Goal: Task Accomplishment & Management: Use online tool/utility

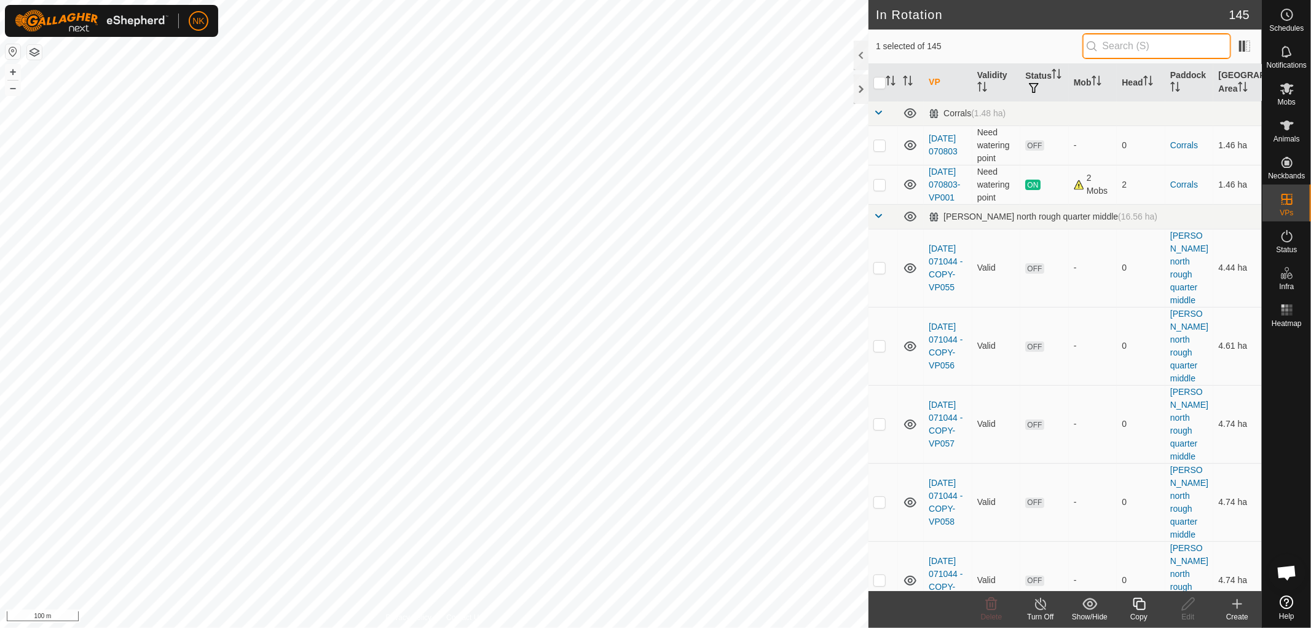
click at [1134, 46] on input "text" at bounding box center [1157, 46] width 149 height 26
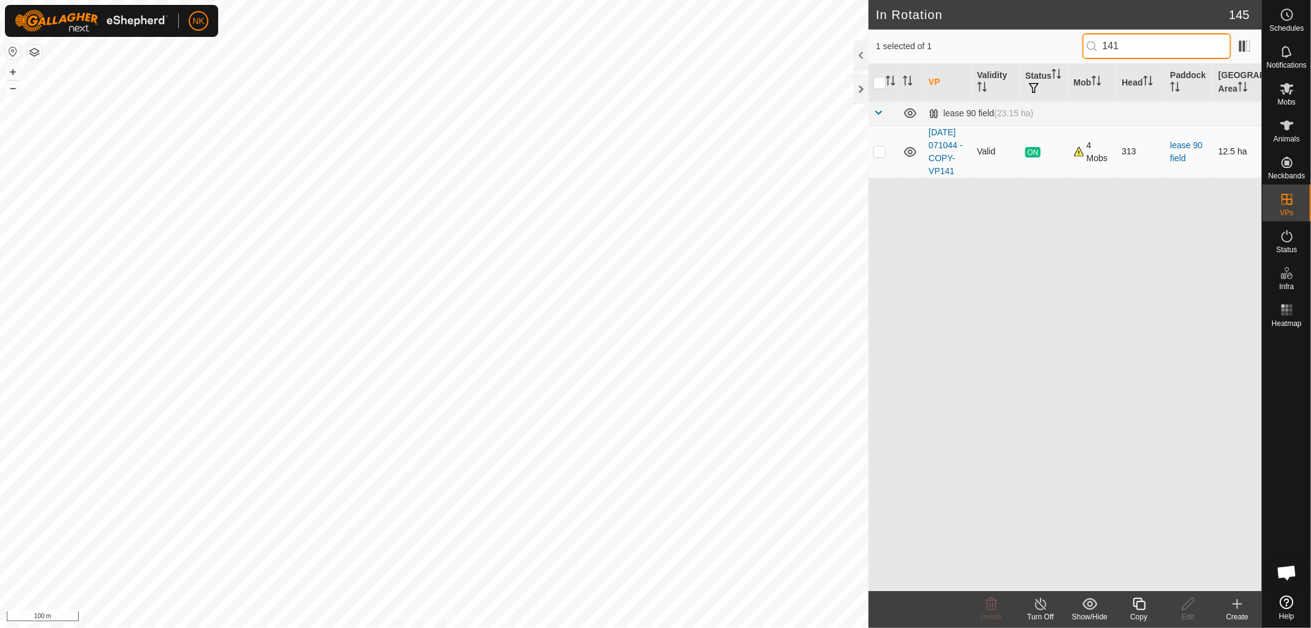
type input "141"
click at [877, 156] on p-checkbox at bounding box center [880, 151] width 12 height 10
click at [880, 156] on p-checkbox at bounding box center [880, 151] width 12 height 10
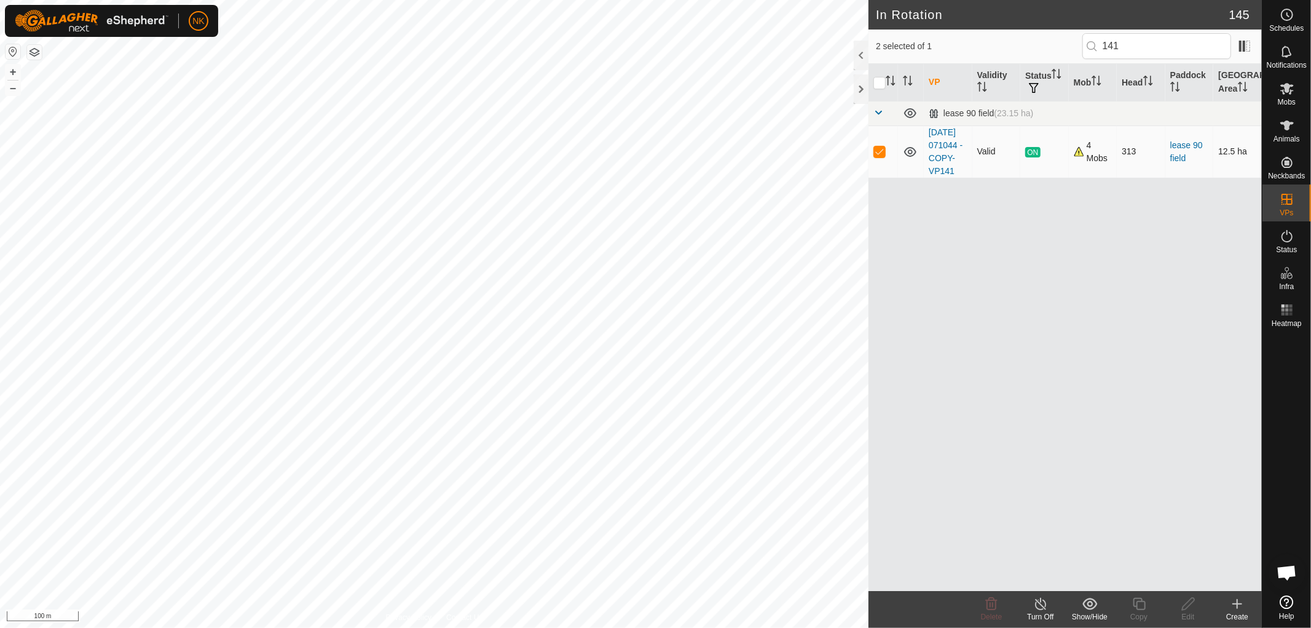
checkbox input "false"
click at [1139, 47] on input "141" at bounding box center [1157, 46] width 149 height 26
type input "142"
click at [1141, 606] on icon at bounding box center [1139, 603] width 15 height 15
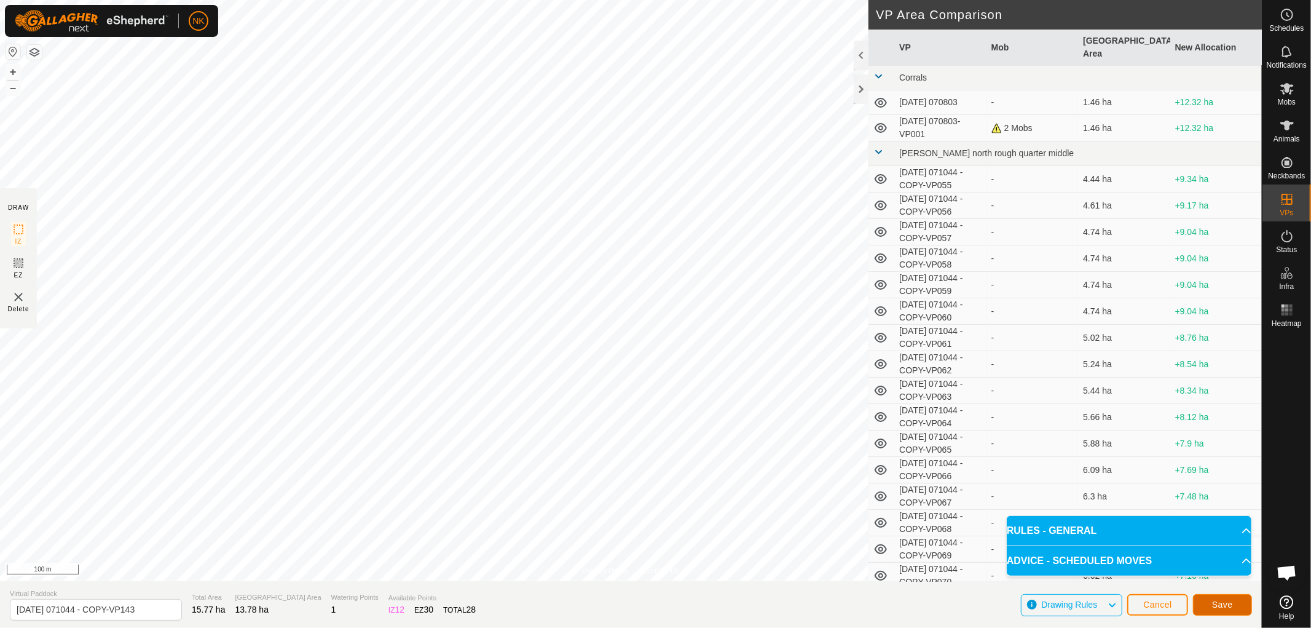
click at [1221, 601] on span "Save" at bounding box center [1222, 604] width 21 height 10
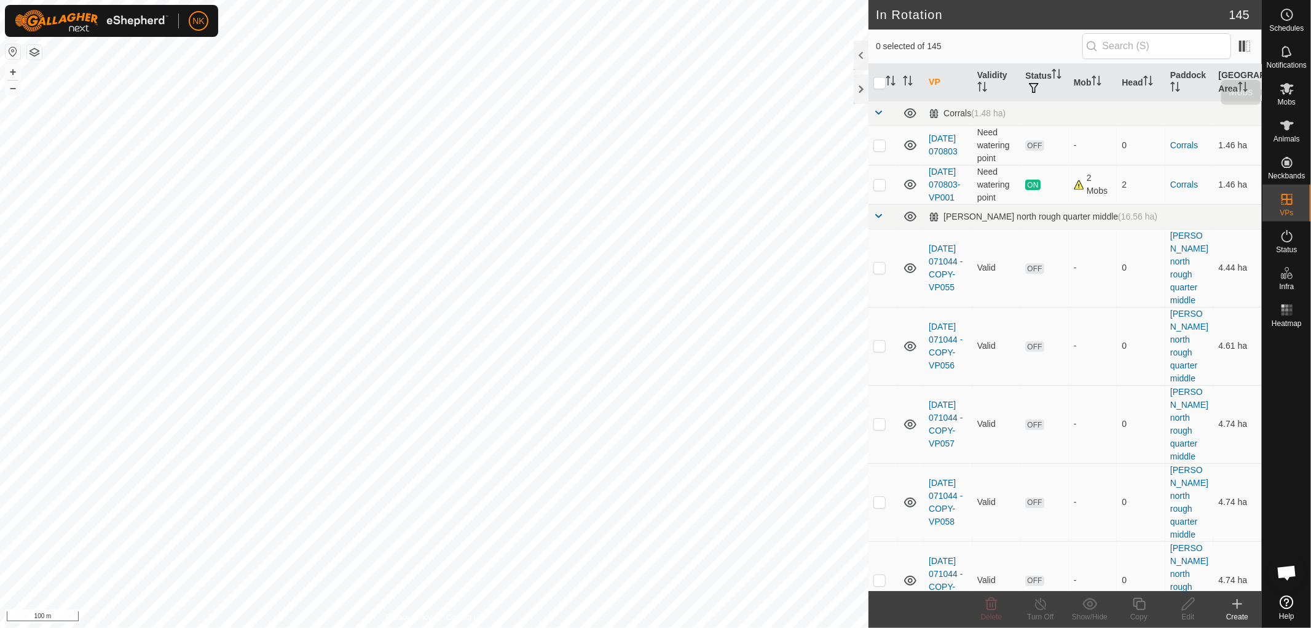
click at [1286, 99] on span "Mobs" at bounding box center [1287, 101] width 18 height 7
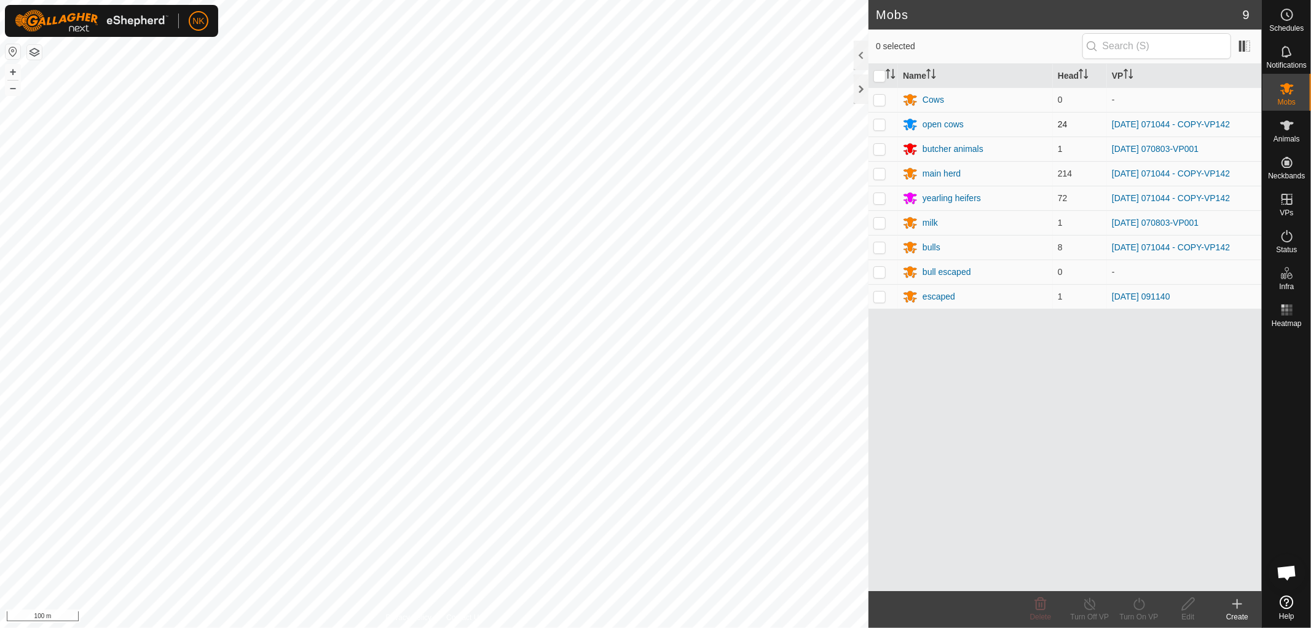
click at [882, 124] on p-checkbox at bounding box center [880, 124] width 12 height 10
checkbox input "true"
click at [874, 176] on p-checkbox at bounding box center [880, 173] width 12 height 10
checkbox input "true"
click at [877, 199] on p-checkbox at bounding box center [880, 198] width 12 height 10
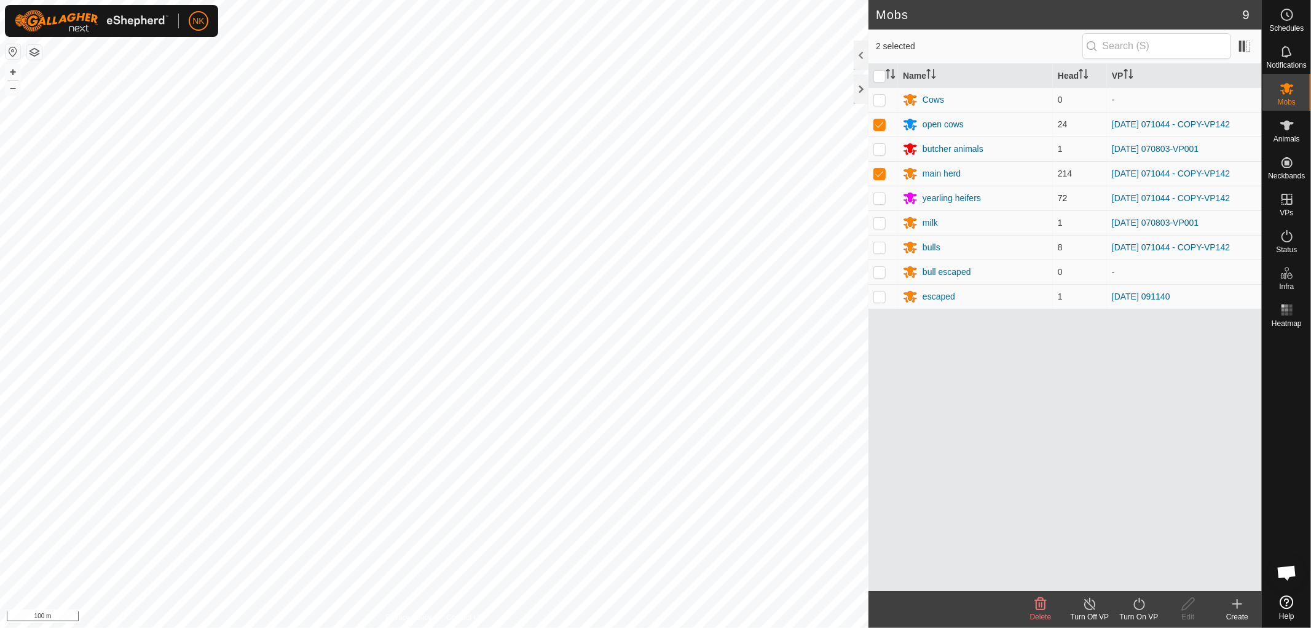
checkbox input "true"
click at [884, 248] on p-checkbox at bounding box center [880, 247] width 12 height 10
checkbox input "true"
click at [1139, 595] on div "Turn On VP" at bounding box center [1139, 609] width 49 height 37
click at [1135, 578] on link "Now" at bounding box center [1176, 576] width 122 height 25
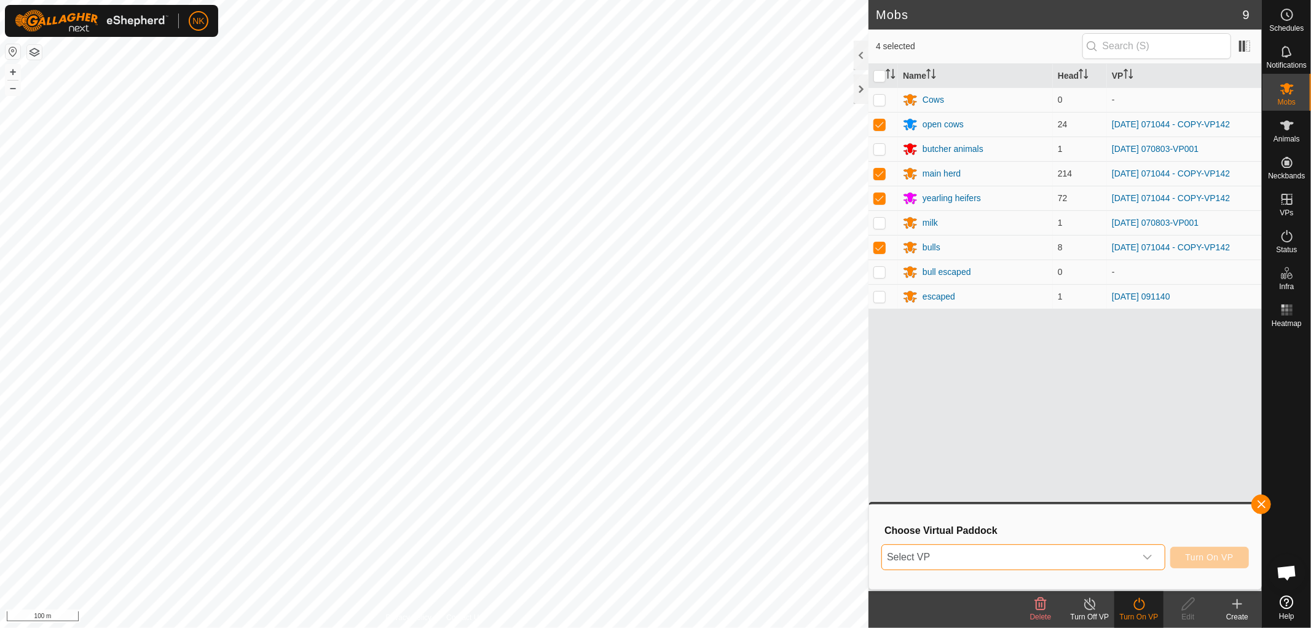
click at [1084, 557] on span "Select VP" at bounding box center [1008, 557] width 253 height 25
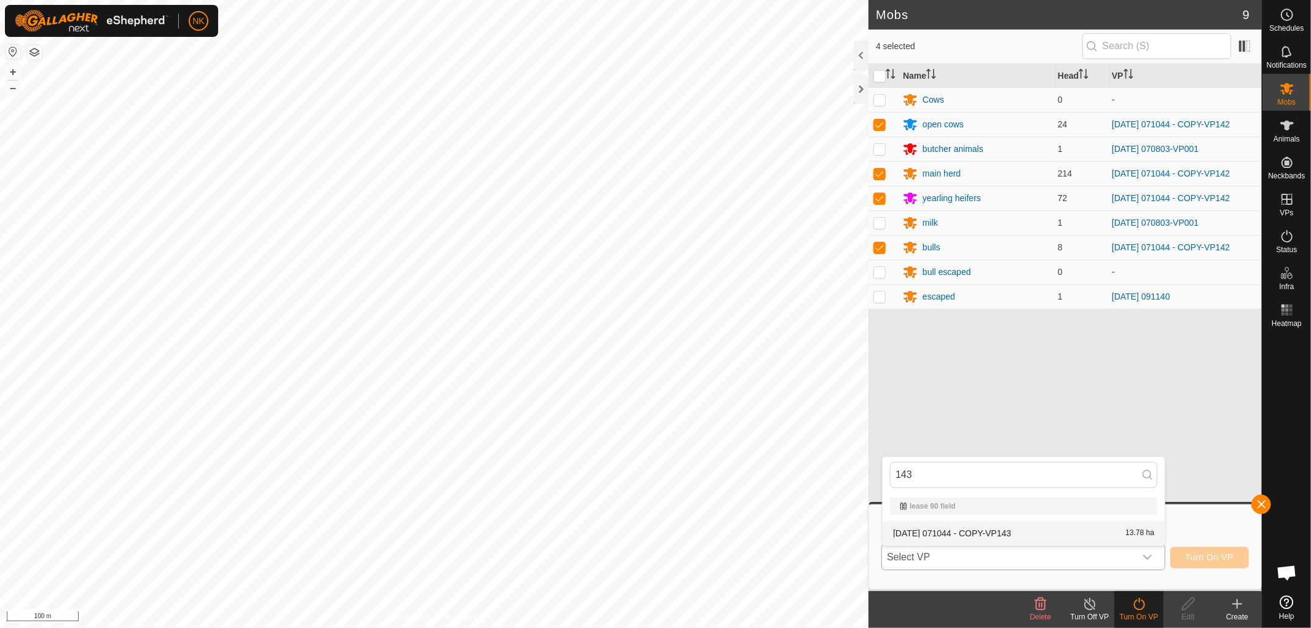
type input "143"
click at [962, 536] on li "[DATE] 071044 - COPY-VP143 13.78 ha" at bounding box center [1024, 533] width 282 height 25
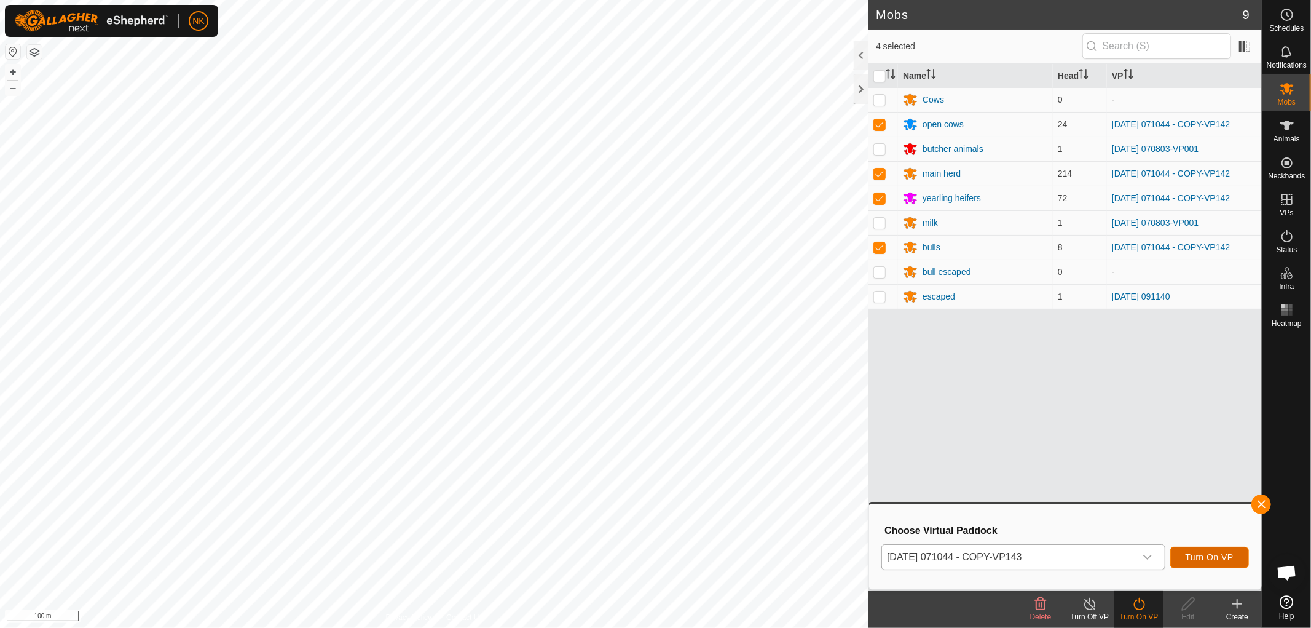
click at [1209, 550] on button "Turn On VP" at bounding box center [1210, 558] width 79 height 22
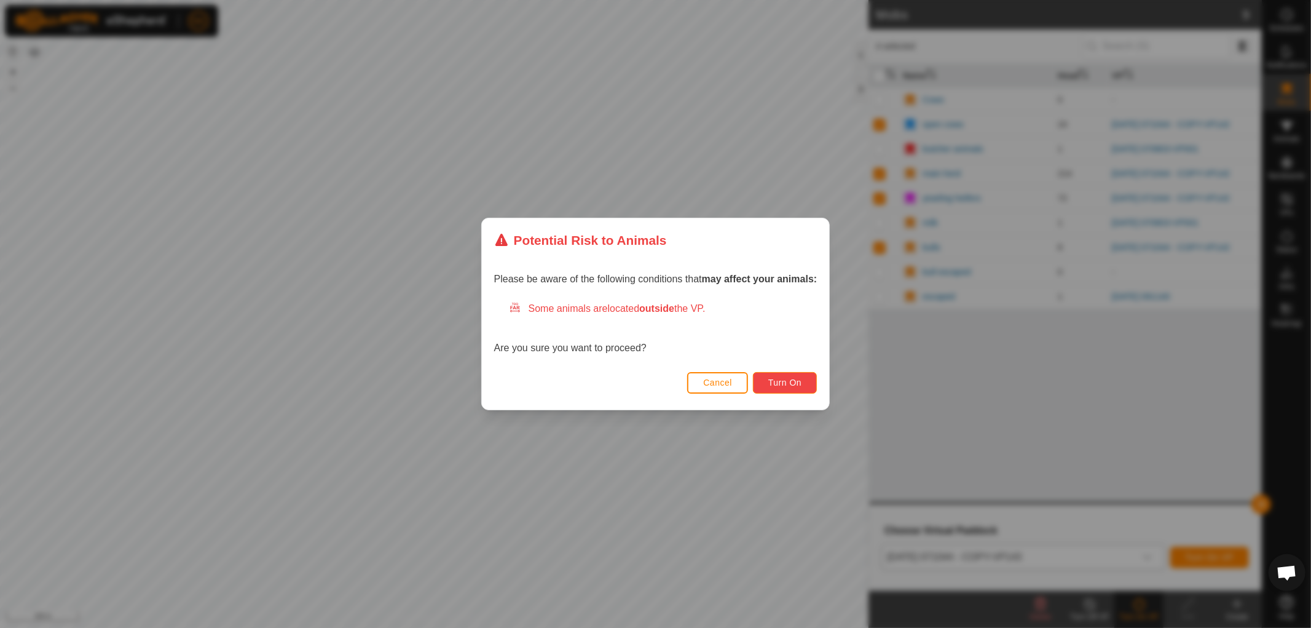
click at [795, 389] on button "Turn On" at bounding box center [785, 383] width 64 height 22
